Goal: Information Seeking & Learning: Find specific fact

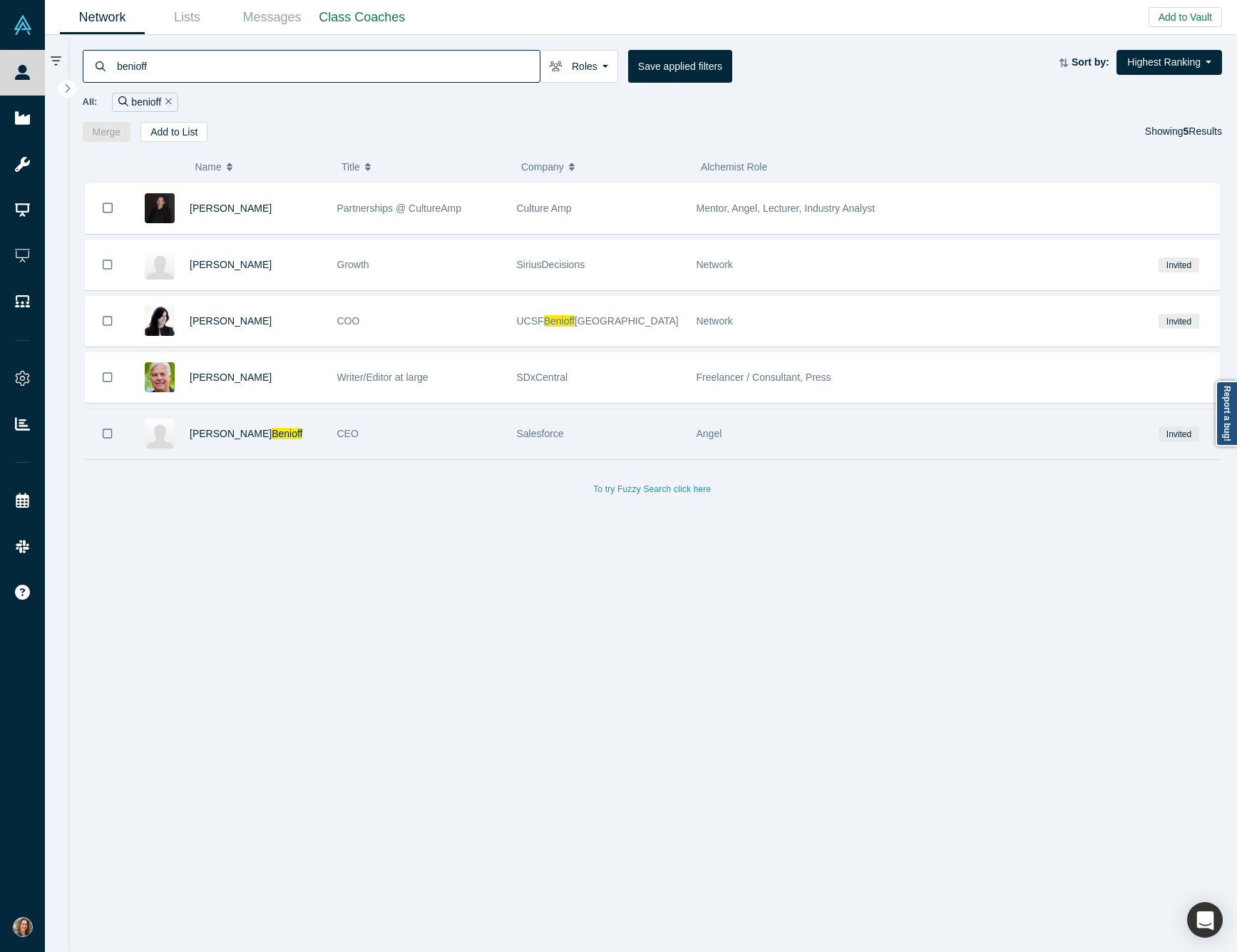
click at [371, 429] on div "CEO" at bounding box center [419, 433] width 165 height 49
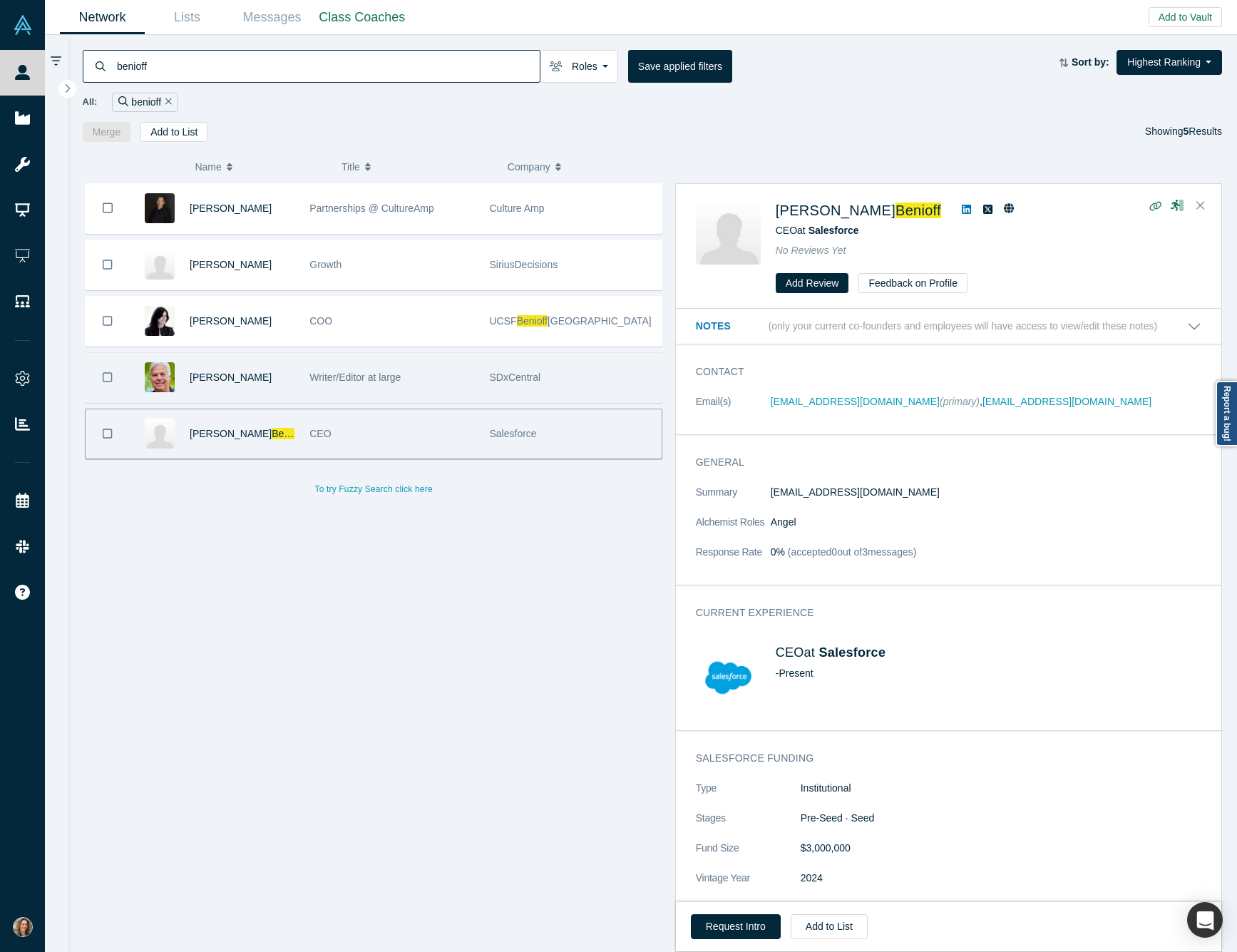
click at [372, 390] on div "Writer/Editor at large" at bounding box center [392, 377] width 165 height 49
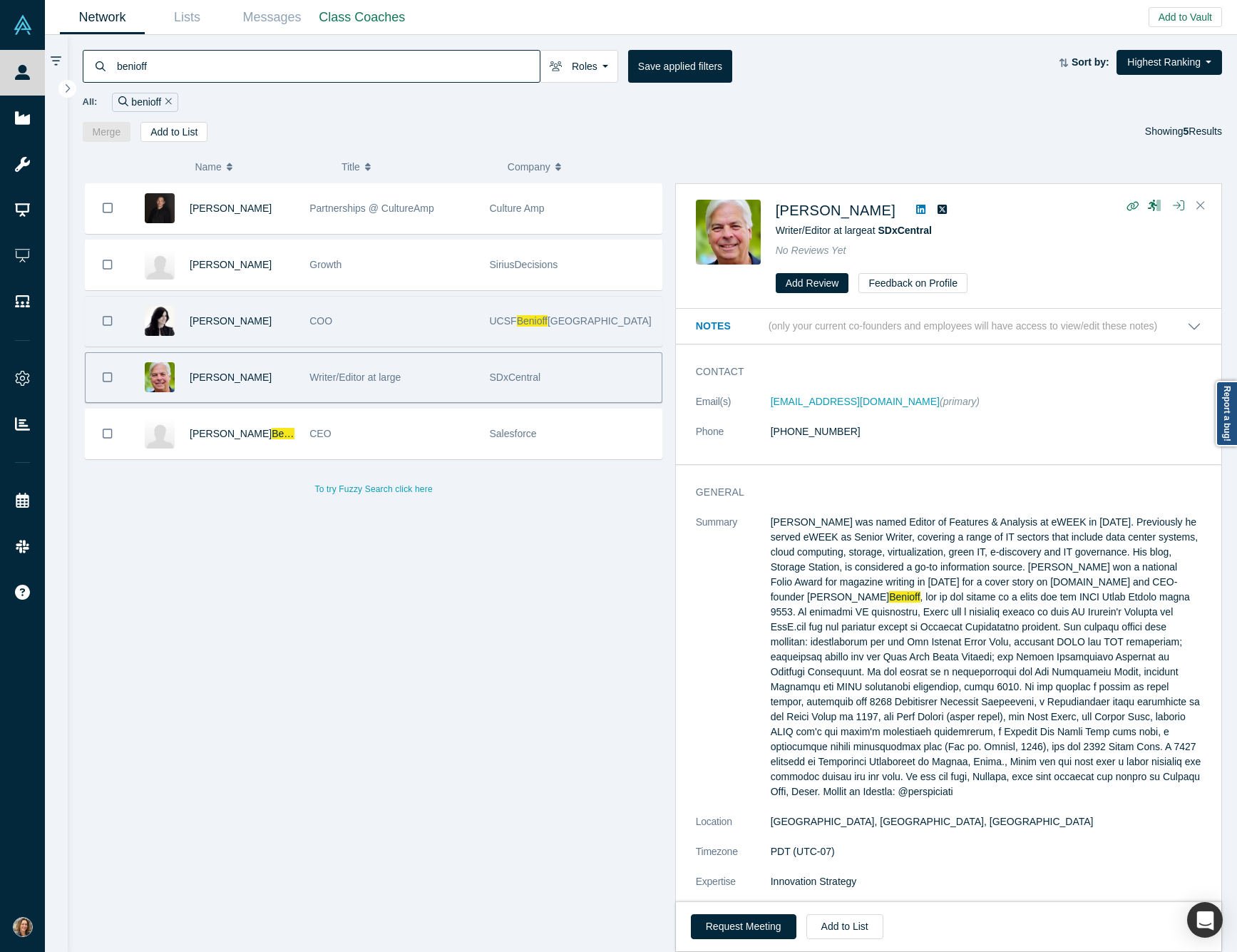
click at [360, 328] on div "COO" at bounding box center [392, 320] width 165 height 49
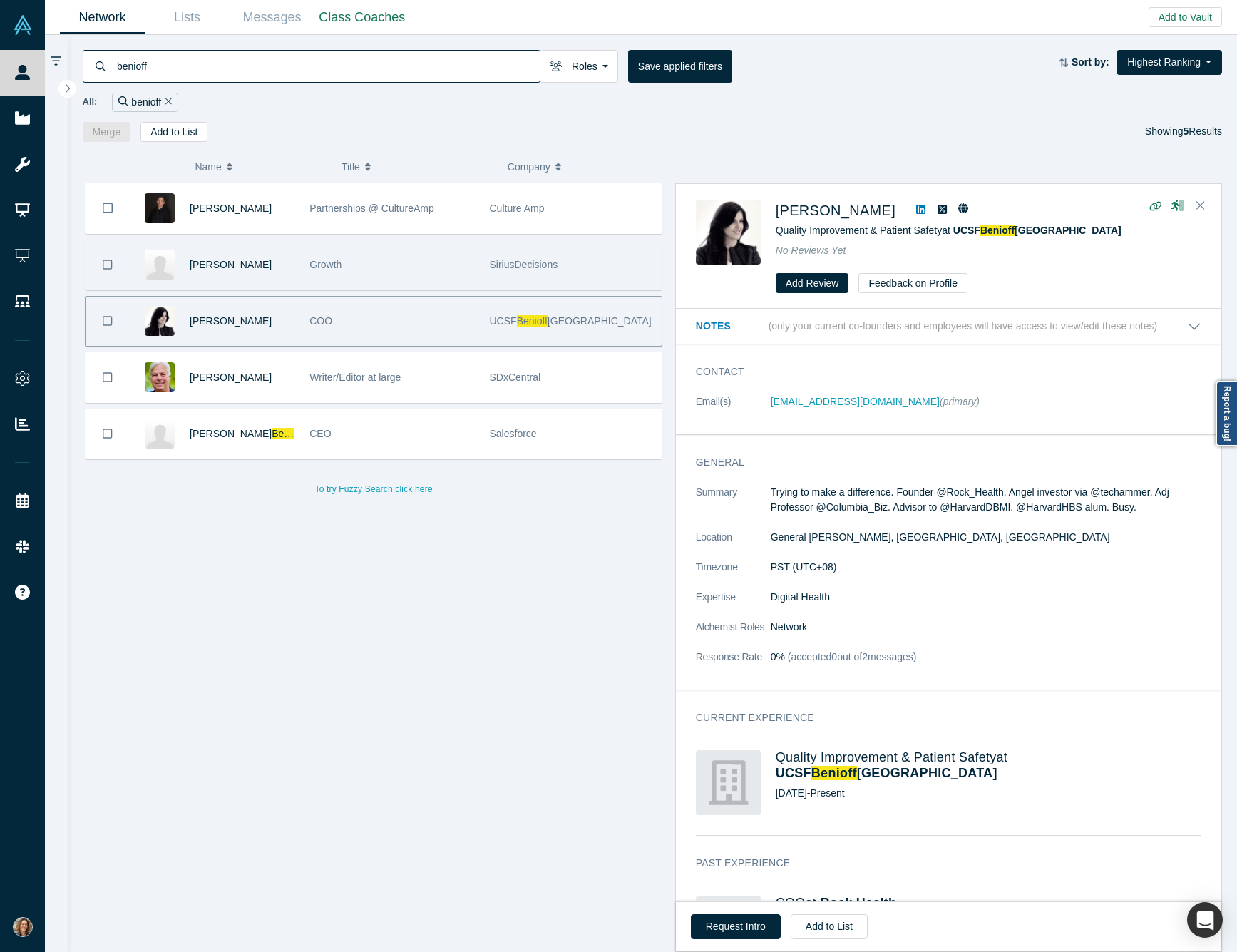
click at [356, 278] on div "Growth" at bounding box center [392, 264] width 165 height 49
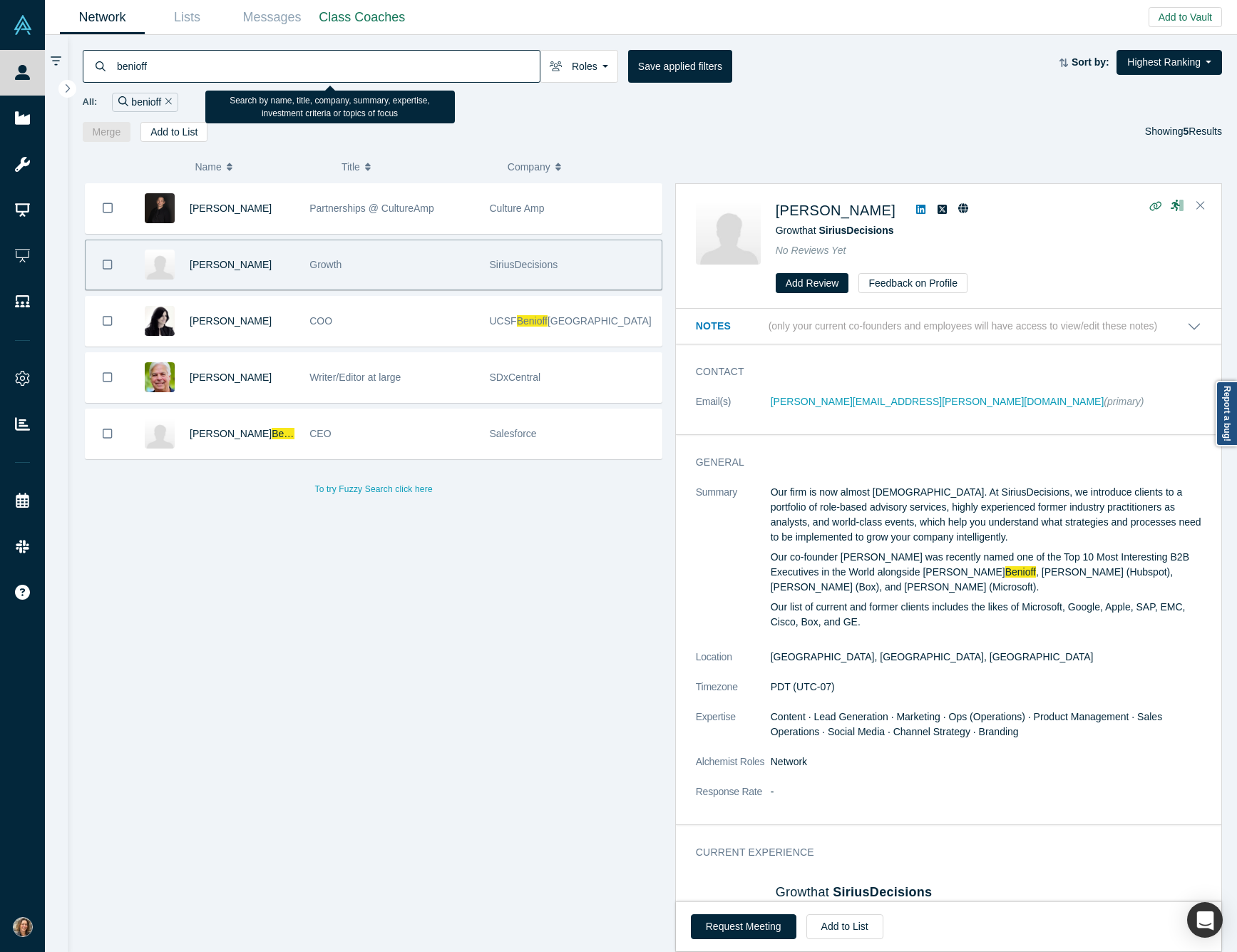
click at [226, 60] on input "benioff" at bounding box center [327, 66] width 424 height 34
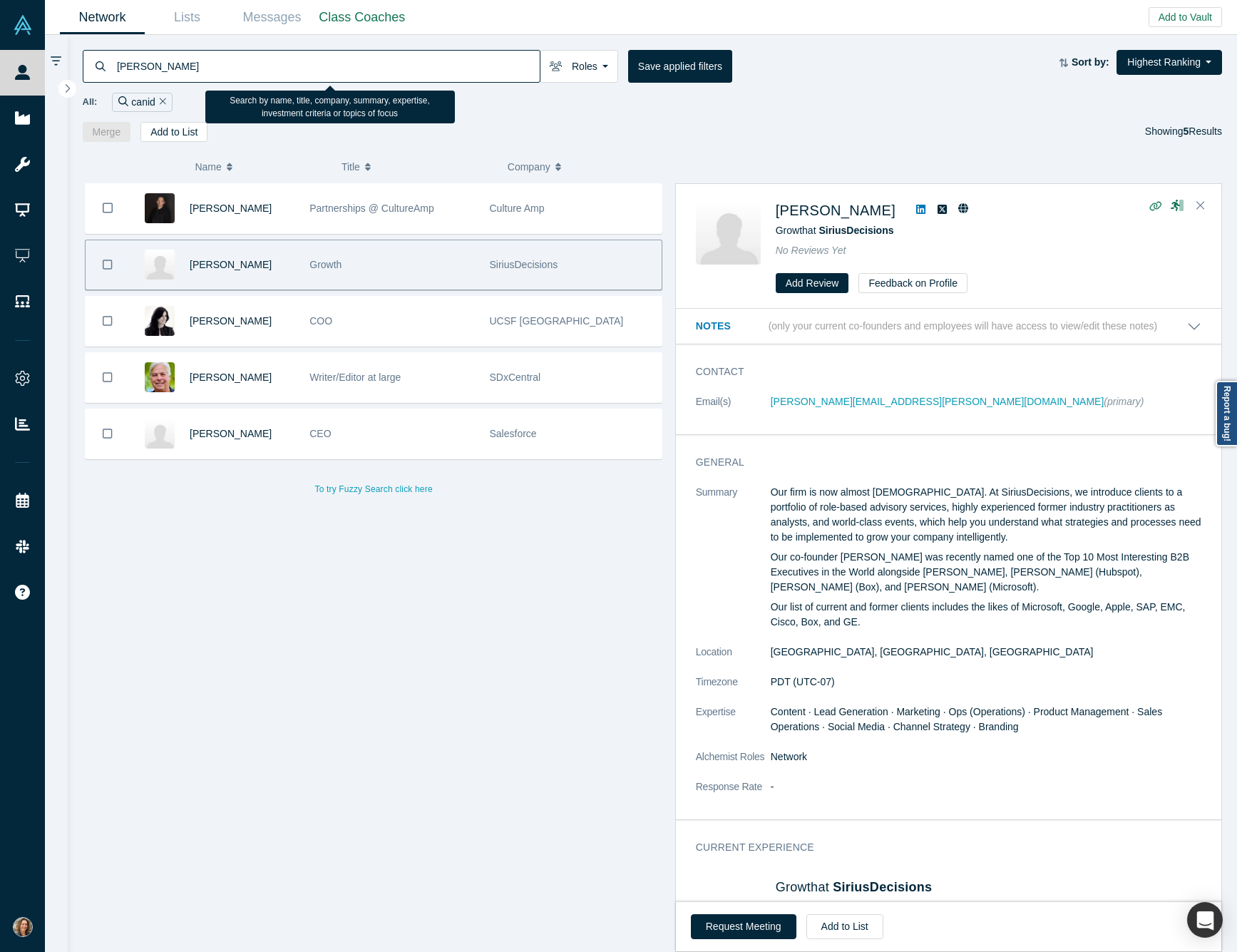
type input "[PERSON_NAME]"
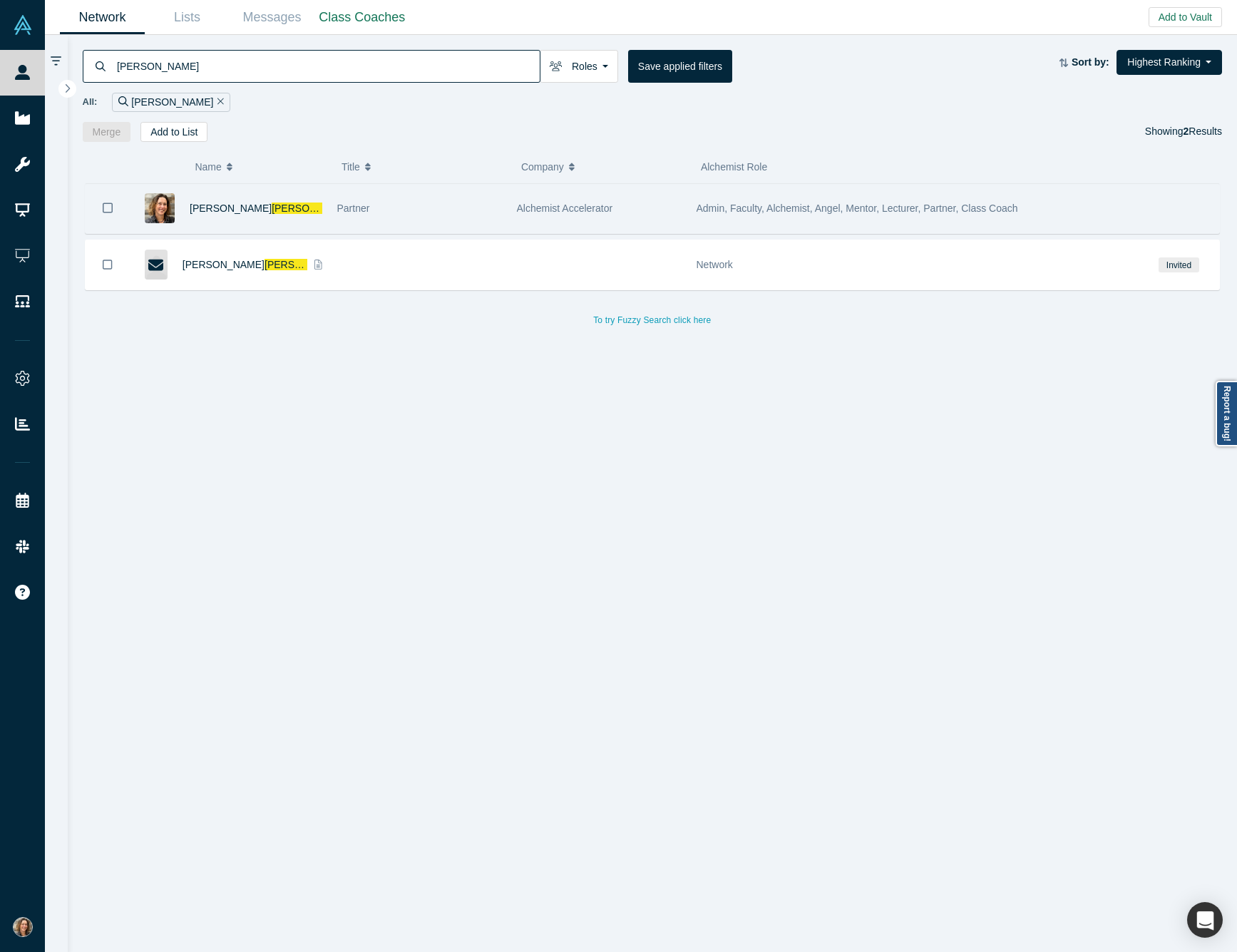
click at [298, 206] on div "[PERSON_NAME]" at bounding box center [255, 208] width 133 height 49
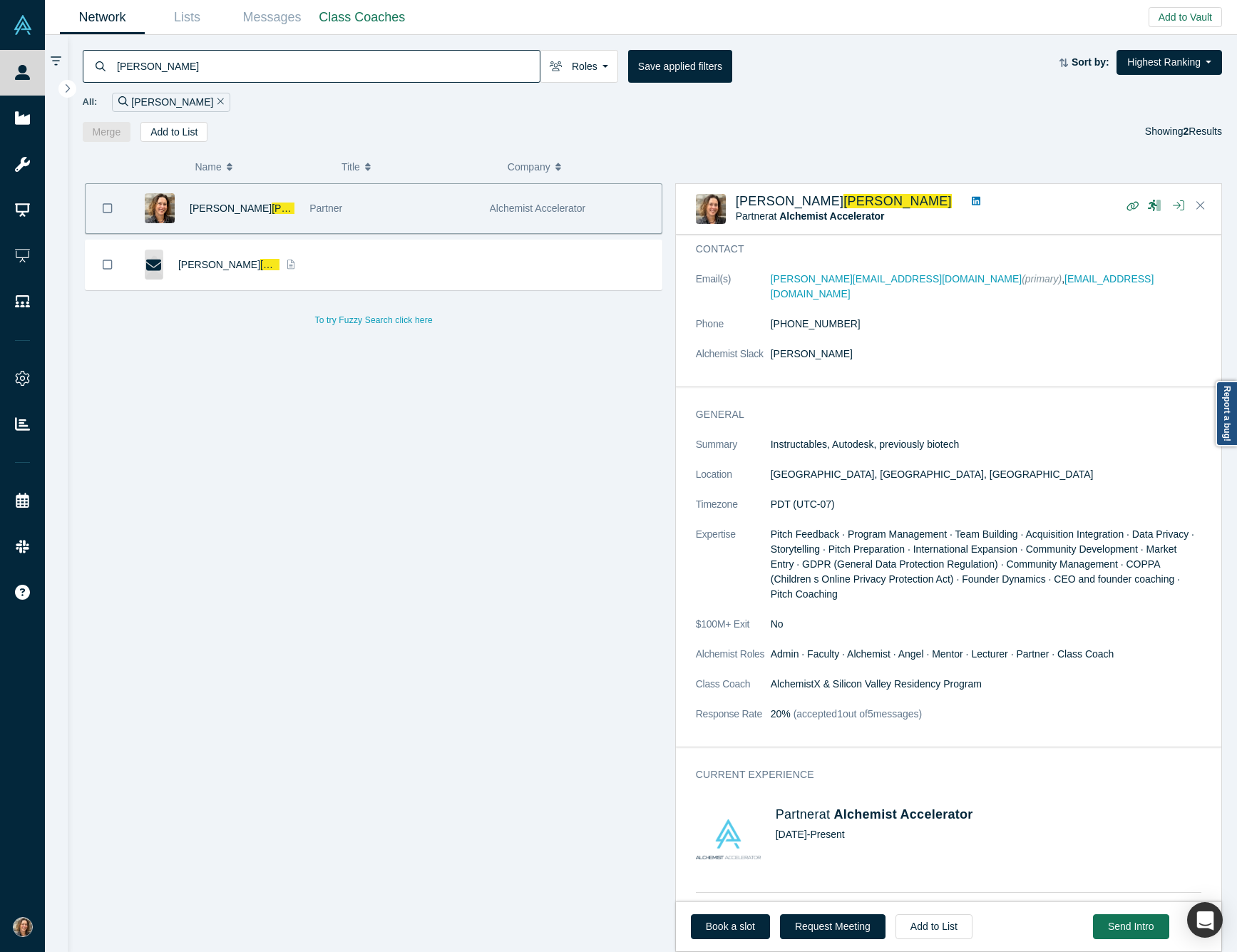
scroll to position [48, 0]
click at [893, 709] on span "(accepted 1 out of 5 messages)" at bounding box center [856, 714] width 131 height 12
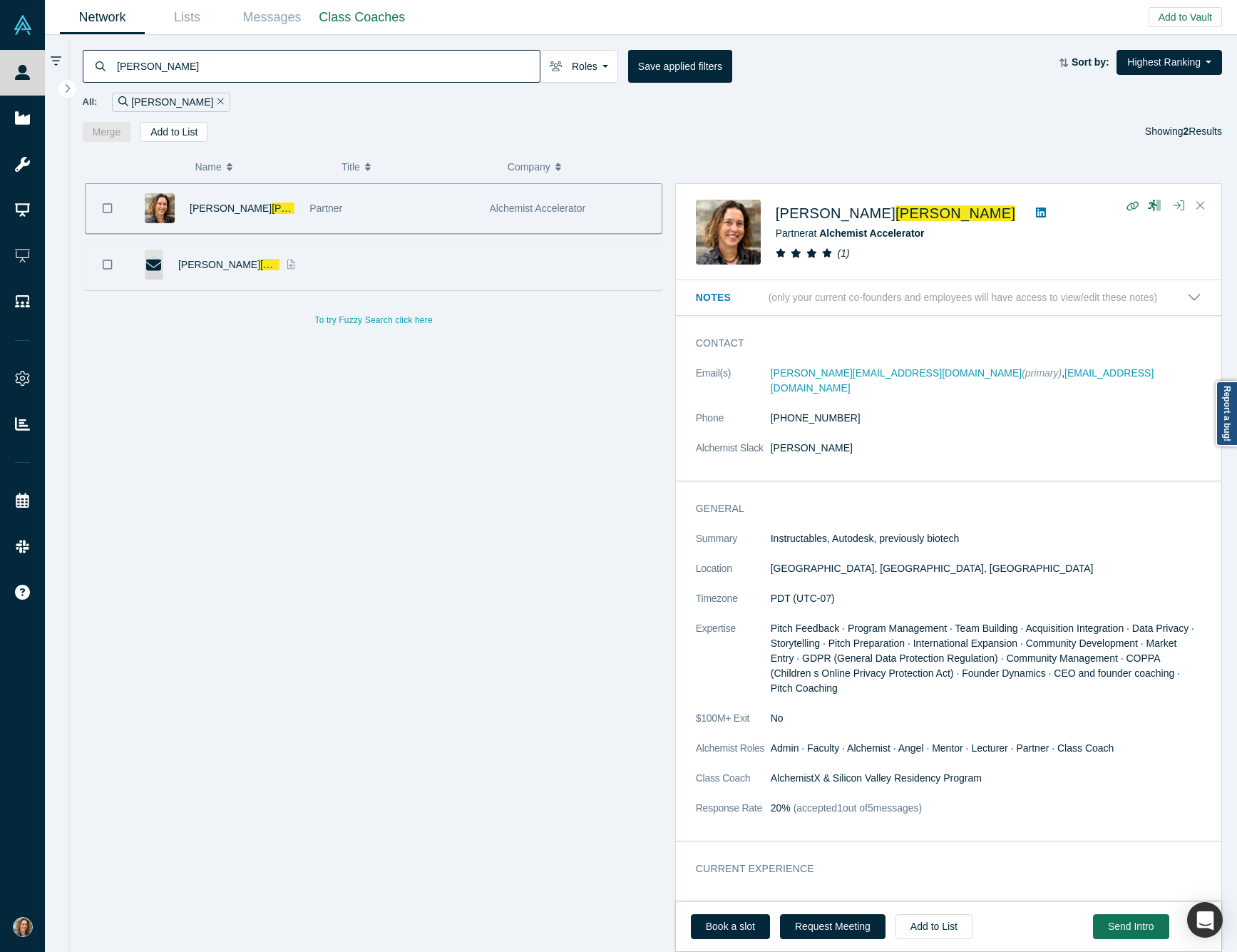
scroll to position [0, 0]
